Goal: Find specific page/section: Find specific page/section

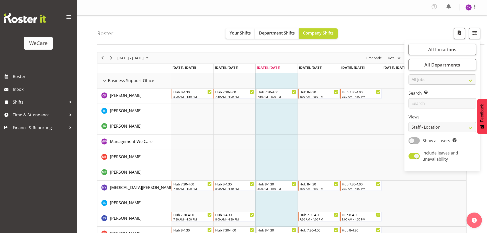
select select "location"
click at [416, 98] on input "text" at bounding box center [442, 103] width 68 height 10
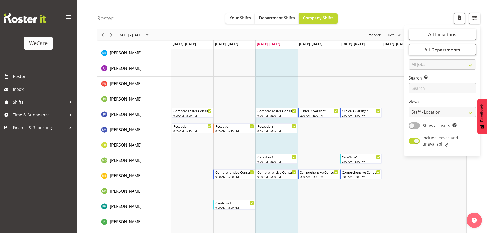
scroll to position [610, 0]
click at [417, 88] on input "text" at bounding box center [442, 88] width 68 height 10
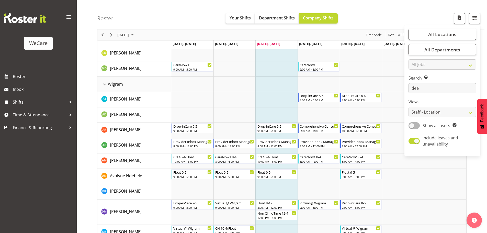
scroll to position [19, 0]
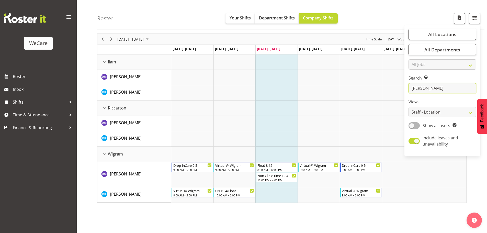
click at [430, 88] on input "[PERSON_NAME]" at bounding box center [442, 88] width 68 height 10
type input "d"
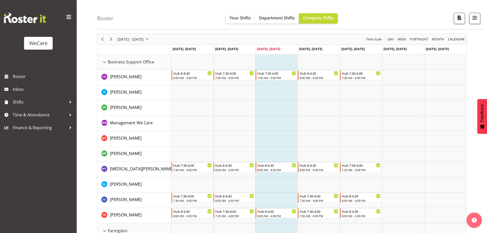
scroll to position [610, 0]
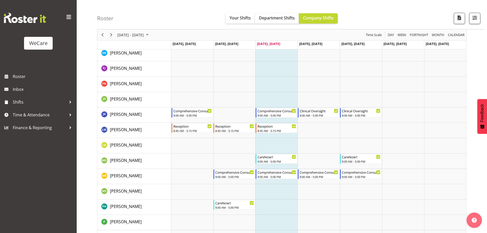
click at [276, 143] on td "Timeline Week of September 10, 2025" at bounding box center [276, 145] width 42 height 15
click at [278, 189] on td "Timeline Week of September 10, 2025" at bounding box center [276, 191] width 42 height 15
drag, startPoint x: 470, startPoint y: 18, endPoint x: 472, endPoint y: 22, distance: 4.3
click at [470, 18] on button "button" at bounding box center [474, 18] width 11 height 11
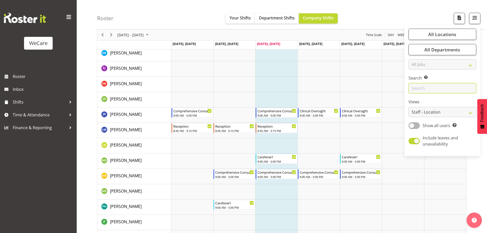
click at [420, 91] on input "text" at bounding box center [442, 88] width 68 height 10
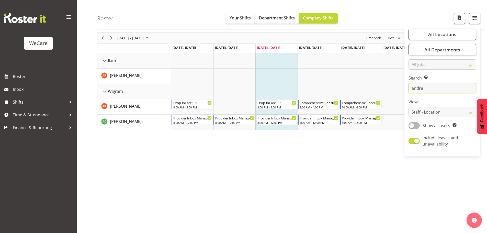
scroll to position [19, 0]
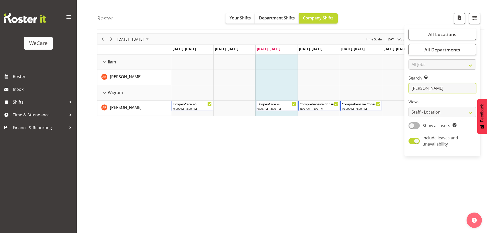
drag, startPoint x: 432, startPoint y: 89, endPoint x: 390, endPoint y: 94, distance: 43.0
click at [390, 94] on div "Roster Your Shifts Department Shifts Company Shifts All Locations Clear Busines…" at bounding box center [282, 115] width 410 height 238
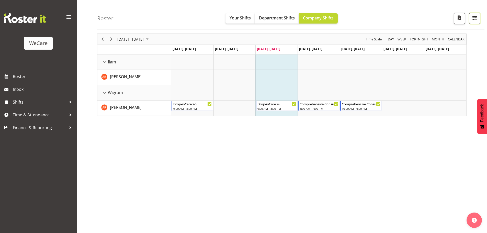
click at [475, 18] on span "button" at bounding box center [474, 17] width 7 height 7
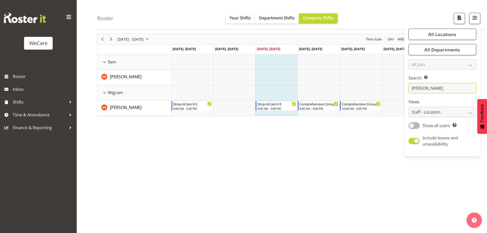
click at [432, 90] on input "[PERSON_NAME]" at bounding box center [442, 88] width 68 height 10
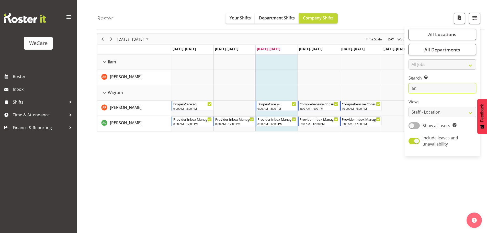
type input "a"
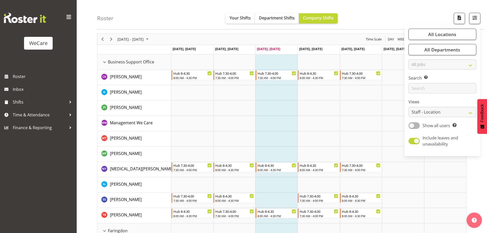
click at [439, 94] on div "All Locations Clear Business Support Office [GEOGRAPHIC_DATA] Ilam [GEOGRAPHIC_…" at bounding box center [442, 90] width 76 height 127
click at [437, 88] on input "text" at bounding box center [442, 88] width 68 height 10
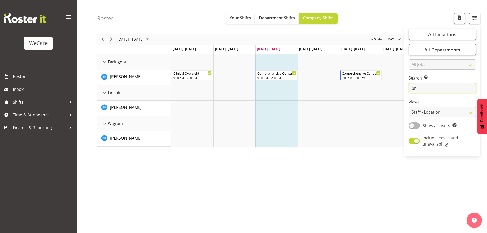
type input "b"
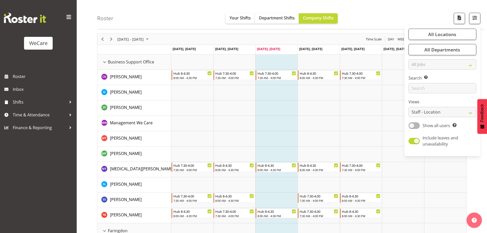
click at [269, 124] on td "Timeline Week of September 10, 2025" at bounding box center [276, 123] width 42 height 15
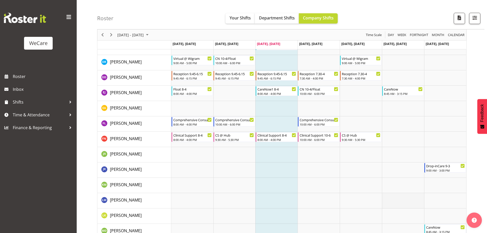
scroll to position [1566, 0]
